Goal: Find specific page/section: Find specific page/section

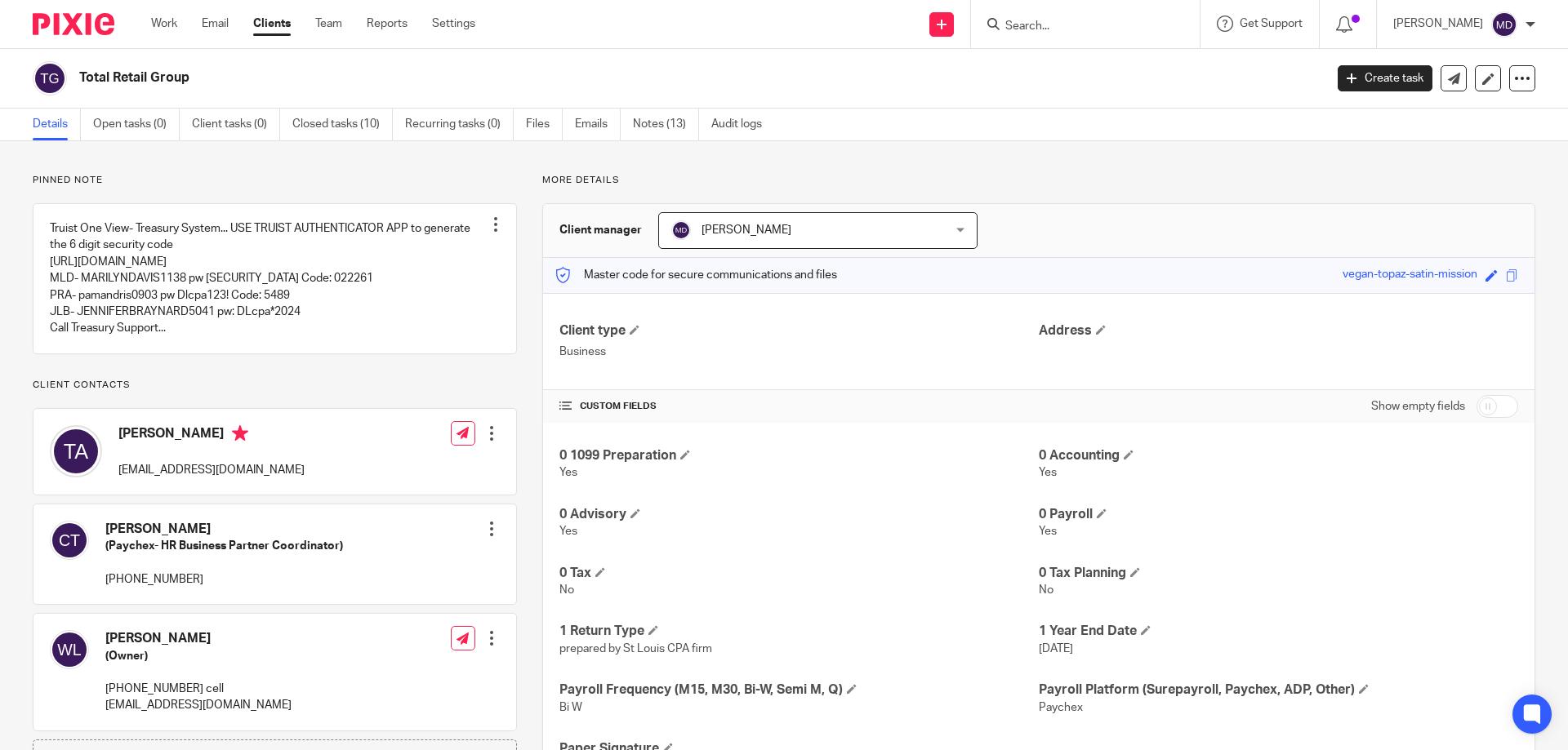
click at [1047, 20] on input "Search" at bounding box center [1076, 27] width 147 height 15
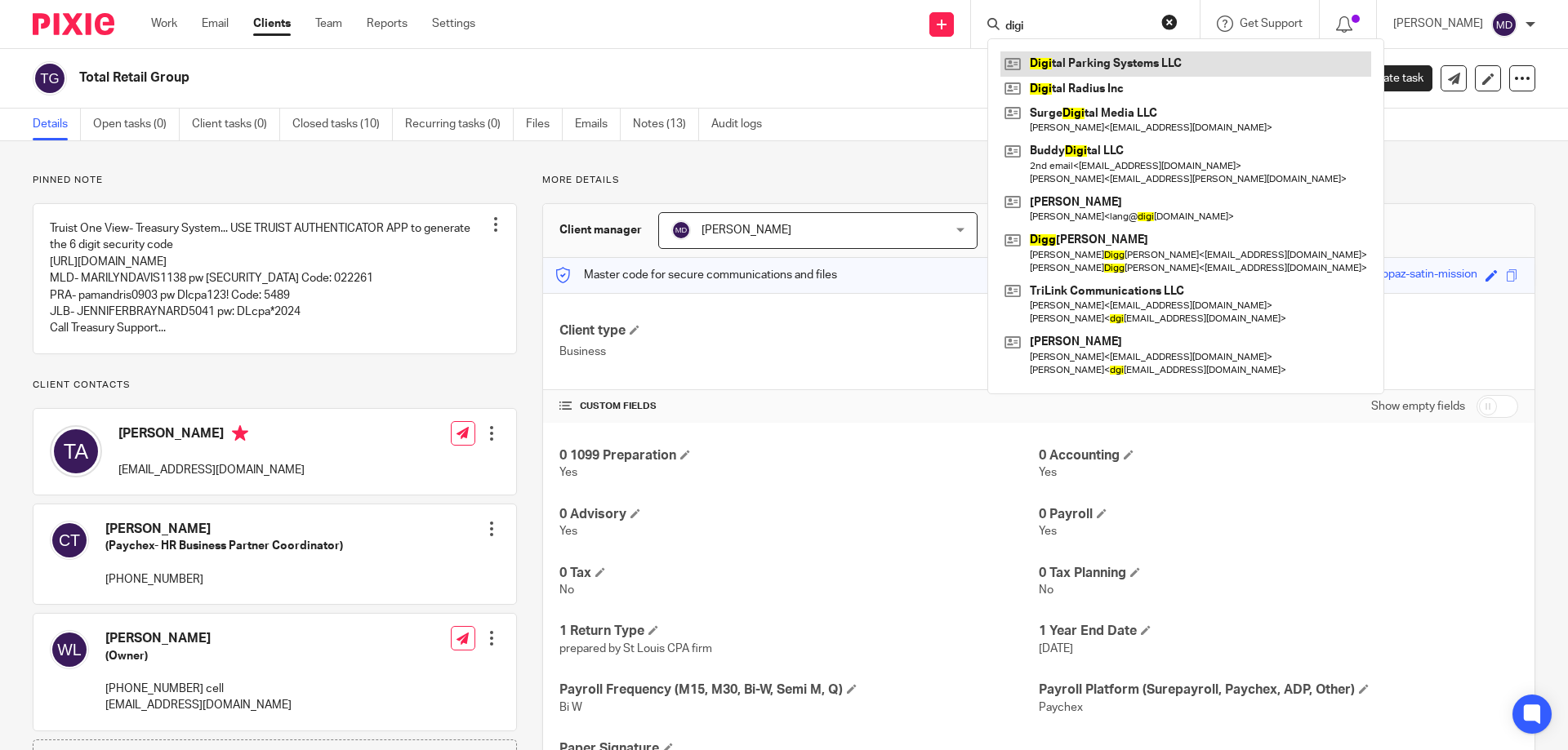
type input "digi"
click at [1124, 64] on link at bounding box center [1186, 64] width 371 height 24
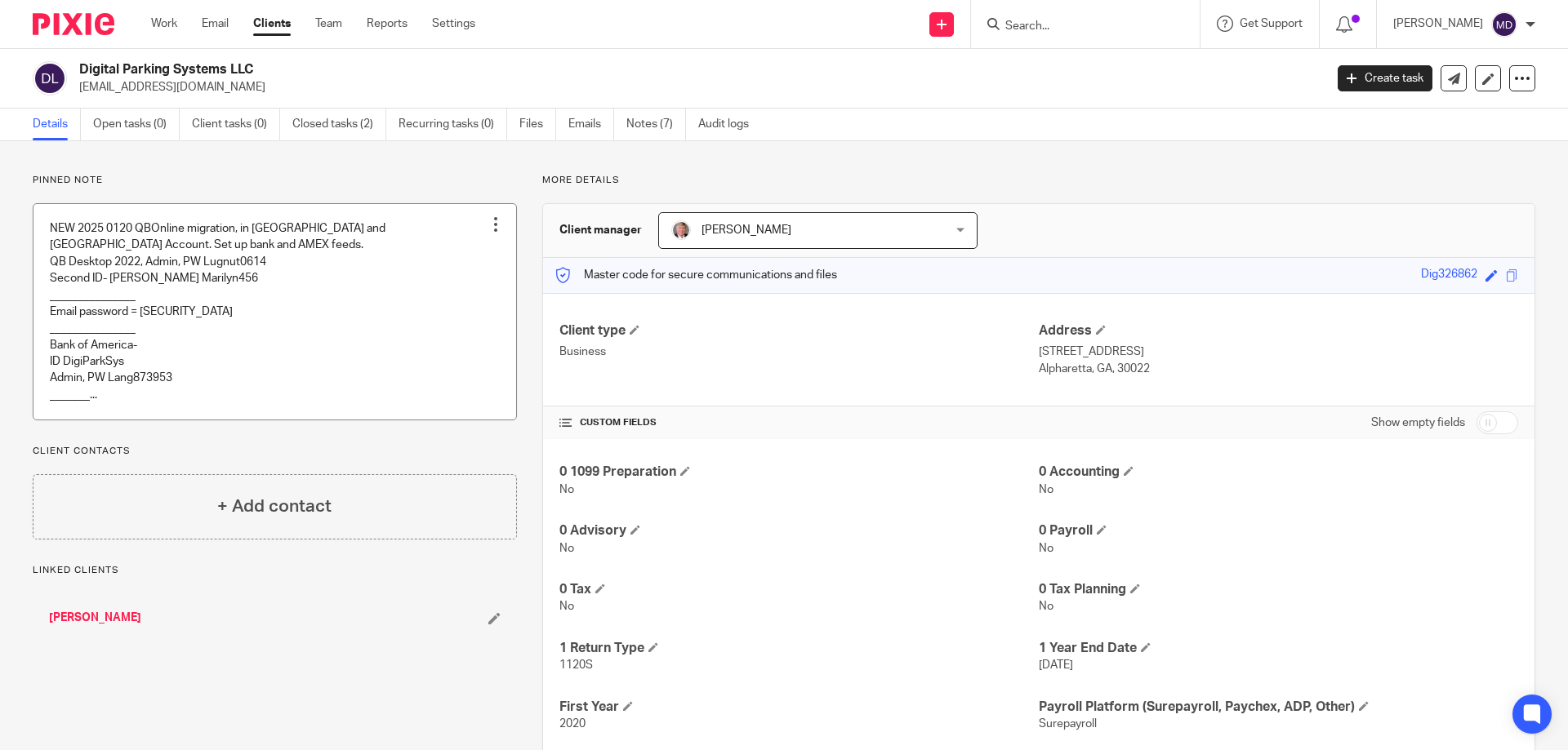
click at [175, 391] on link at bounding box center [275, 311] width 483 height 216
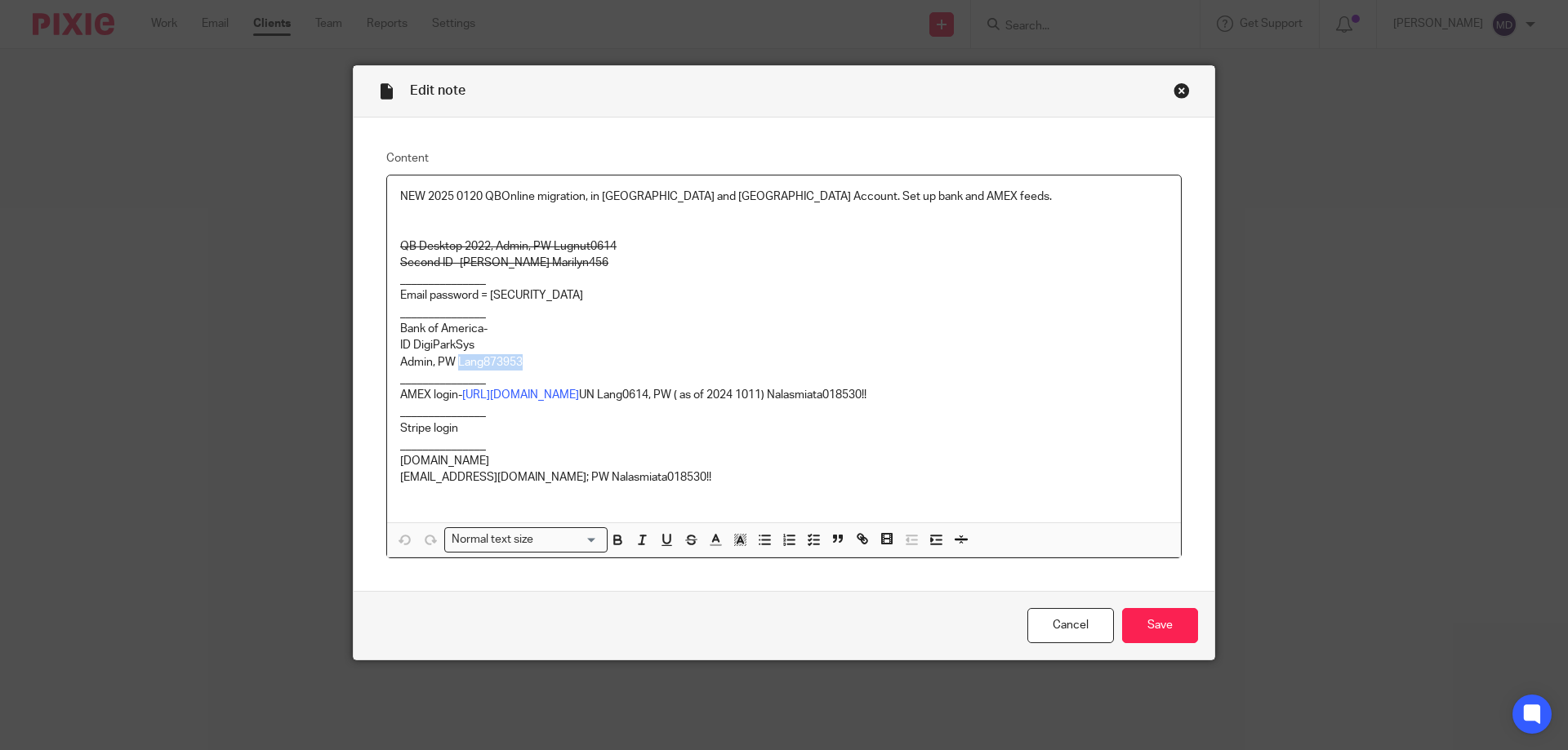
drag, startPoint x: 520, startPoint y: 361, endPoint x: 453, endPoint y: 364, distance: 67.1
click at [453, 364] on p "Admin, PW Lang873953" at bounding box center [784, 361] width 768 height 16
copy p "Lang873953"
click at [844, 462] on p "[DOMAIN_NAME]" at bounding box center [784, 460] width 768 height 16
